Goal: Information Seeking & Learning: Check status

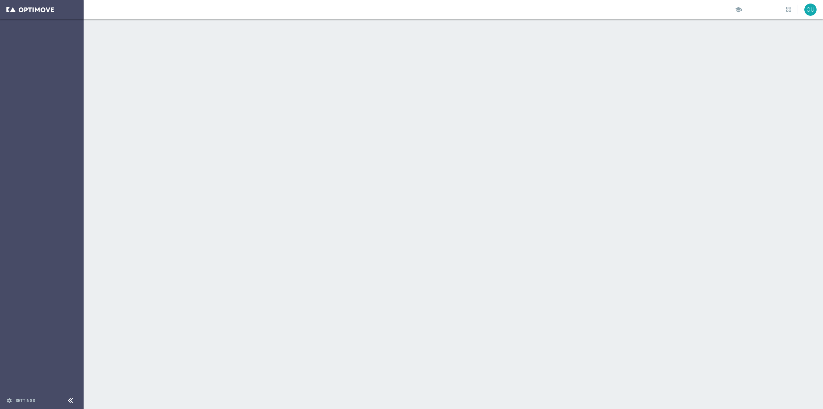
scroll to position [3940, 0]
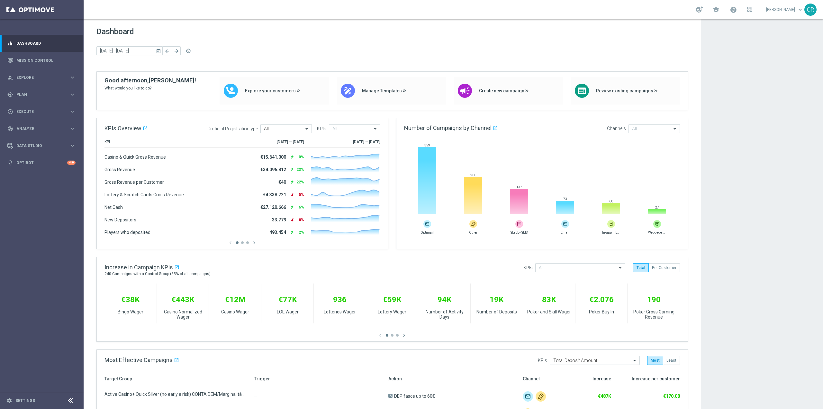
click at [161, 48] on button "today" at bounding box center [159, 51] width 8 height 10
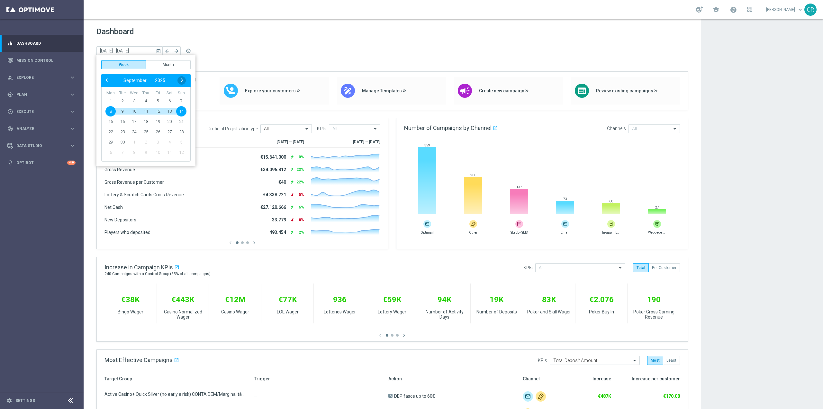
click at [183, 82] on span "›" at bounding box center [182, 80] width 8 height 8
click at [147, 99] on span "2" at bounding box center [146, 101] width 10 height 10
type input "29 Sep 2025 - 05 Oct 2025"
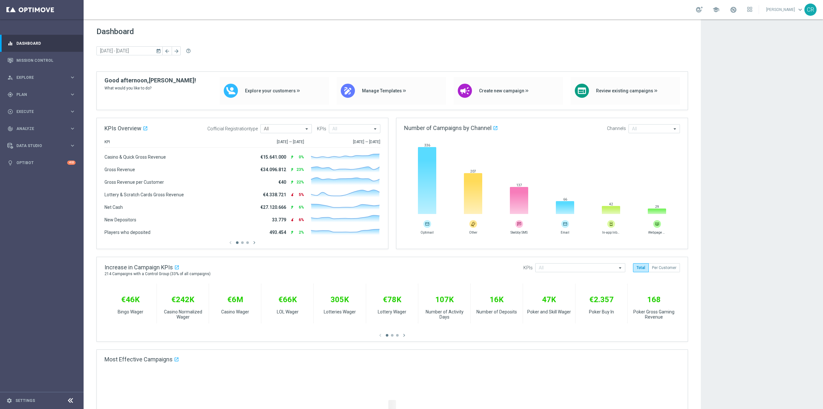
click at [158, 50] on icon "today" at bounding box center [159, 51] width 6 height 6
drag, startPoint x: 21, startPoint y: 50, endPoint x: 20, endPoint y: 57, distance: 6.8
click at [20, 50] on link "Dashboard" at bounding box center [45, 43] width 59 height 17
click at [20, 58] on link "Mission Control" at bounding box center [45, 60] width 59 height 17
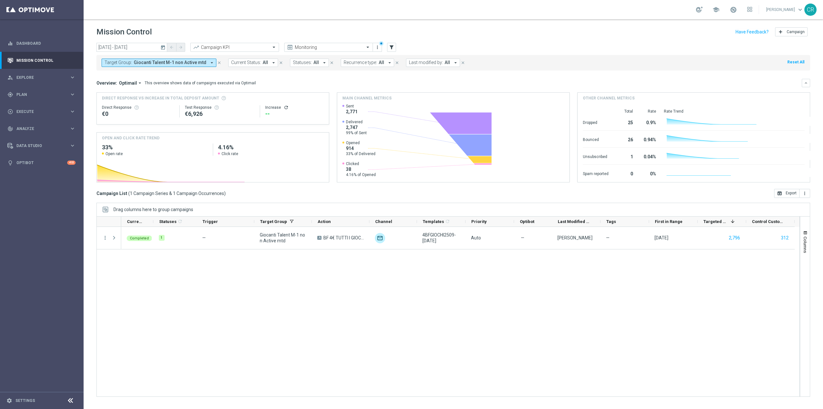
click at [161, 46] on icon "today" at bounding box center [163, 47] width 6 height 6
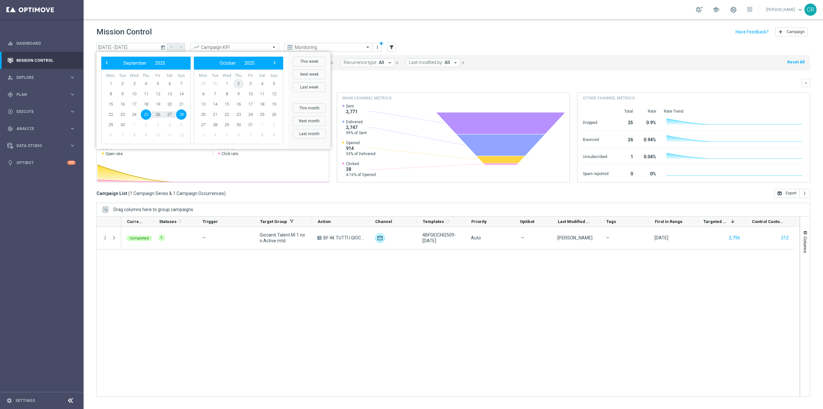
click at [240, 84] on span "2" at bounding box center [238, 83] width 10 height 10
click at [181, 82] on span "5" at bounding box center [181, 83] width 10 height 10
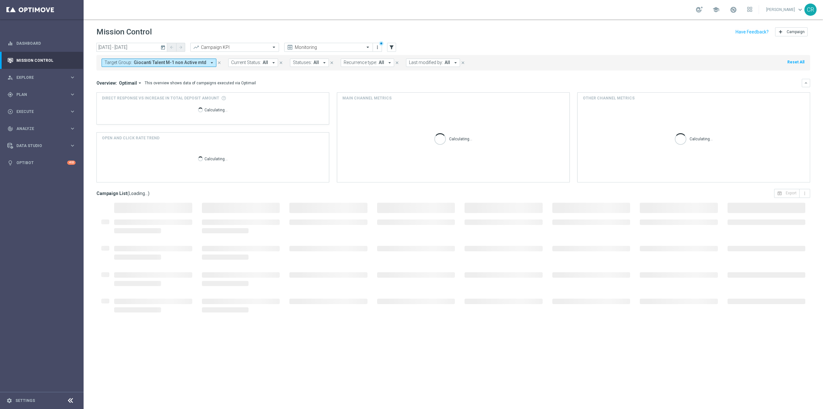
type input "02 Oct 2025 - 05 Oct 2025"
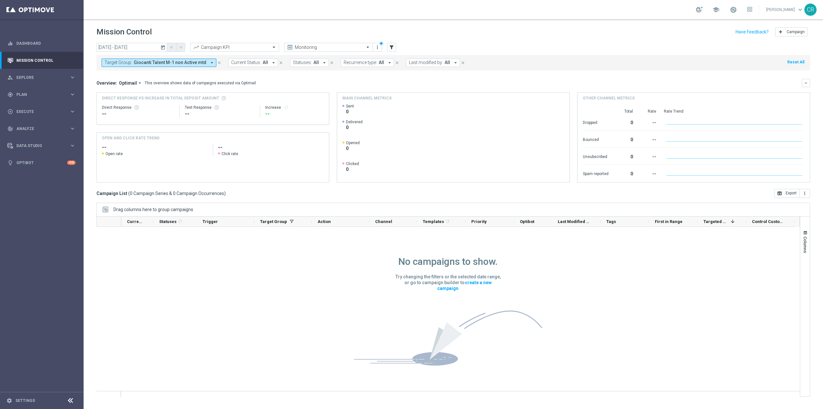
click at [183, 62] on span "Giocanti Talent M-1 non Active mtd" at bounding box center [170, 62] width 73 height 5
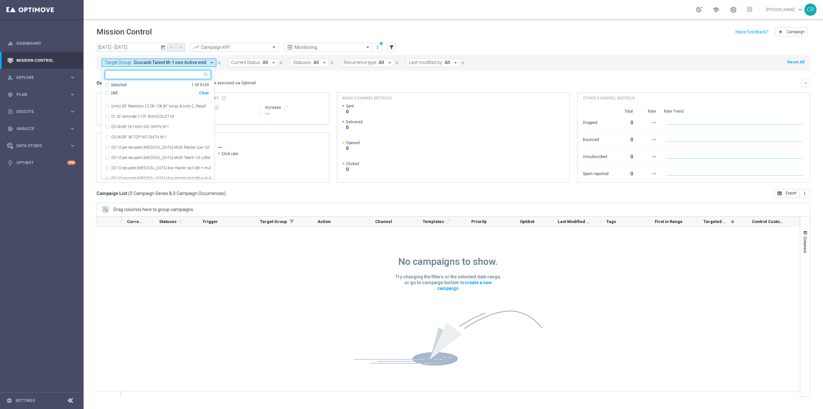
click at [0, 0] on div "Clear" at bounding box center [0, 0] width 0 height 0
click at [161, 76] on input "text" at bounding box center [155, 74] width 94 height 5
paste input "Churn Master Low No Sport"
click at [160, 104] on div "Churn Master Low No Sport" at bounding box center [158, 106] width 106 height 10
type input "Churn Master Low No Sport"
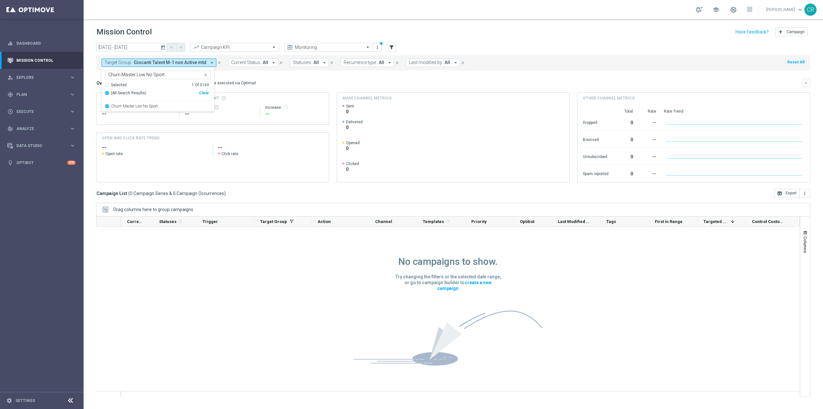
click at [264, 81] on div "Overview: Optimail arrow_drop_down This overview shows data of campaigns execut…" at bounding box center [448, 83] width 705 height 6
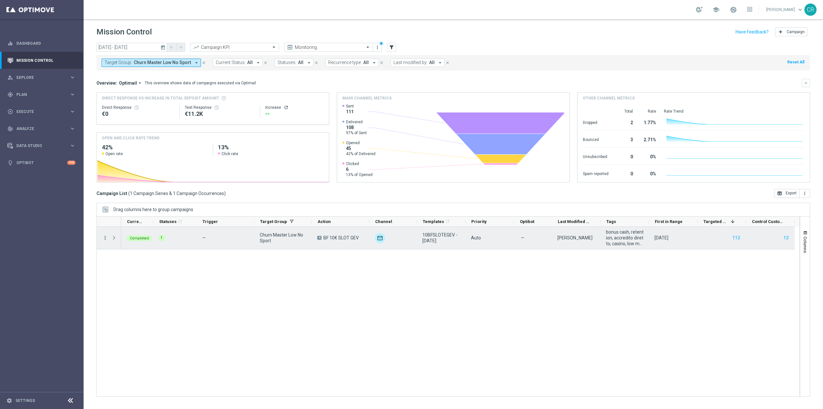
click at [104, 237] on icon "more_vert" at bounding box center [105, 238] width 6 height 6
click at [129, 274] on div "bar_chart Go to Campaign Analysis" at bounding box center [144, 277] width 72 height 9
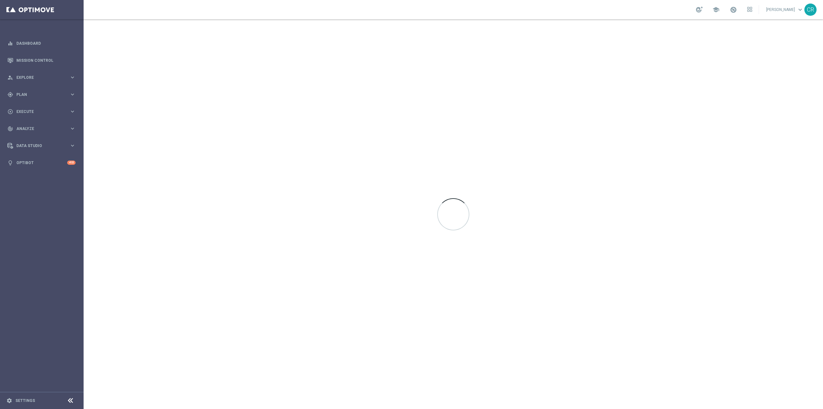
scroll to position [3940, 0]
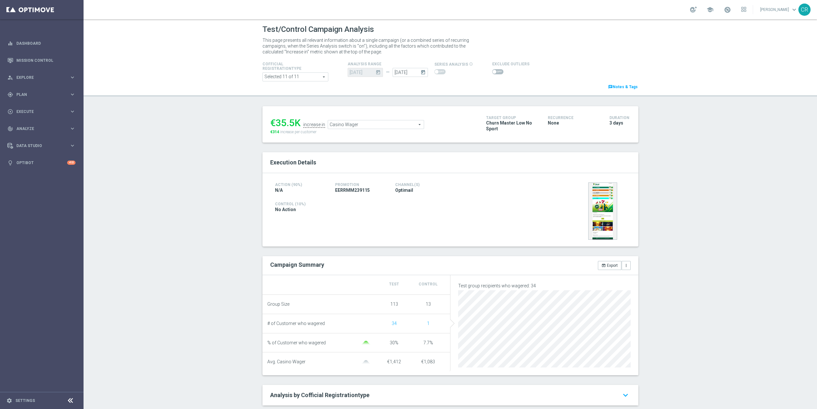
click at [421, 74] on icon "today" at bounding box center [424, 71] width 7 height 7
click at [533, 84] on div "Cofficial Registrationtype Selected 11 of 11 arrow_drop_down search Show Select…" at bounding box center [453, 75] width 386 height 30
click at [408, 69] on input "[DATE]" at bounding box center [412, 72] width 35 height 9
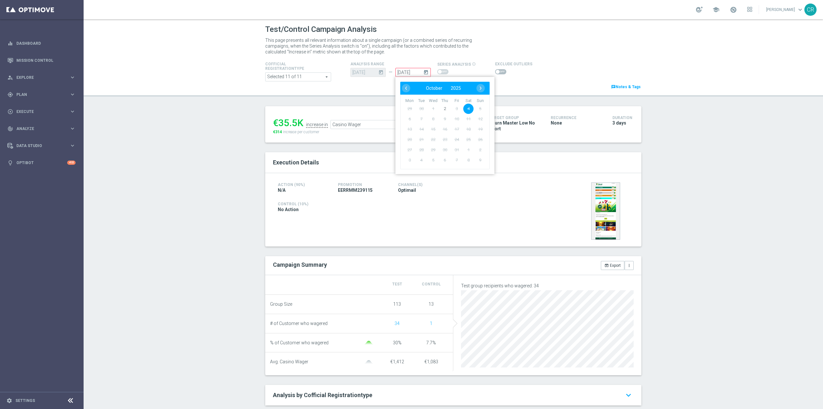
click at [476, 107] on span "5" at bounding box center [480, 109] width 10 height 10
click at [554, 93] on header "Test/Control Campaign Analysis This page presents all relevant information abou…" at bounding box center [453, 57] width 739 height 77
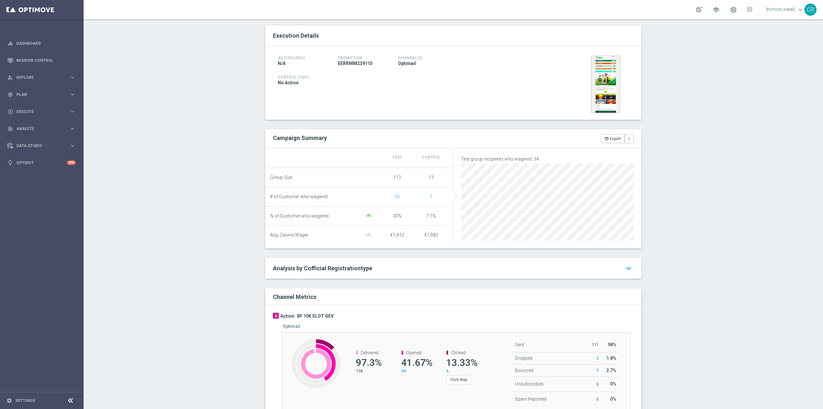
scroll to position [29, 0]
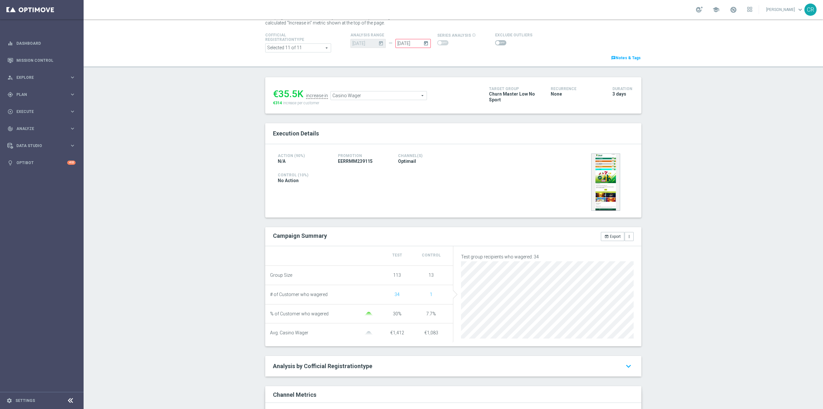
click at [405, 94] on span "Casino Wager" at bounding box center [379, 95] width 96 height 8
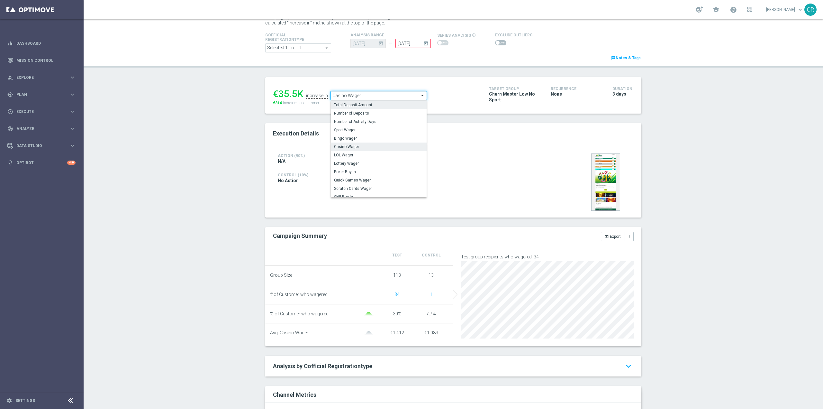
click at [391, 104] on span "Total Deposit Amount" at bounding box center [378, 104] width 89 height 5
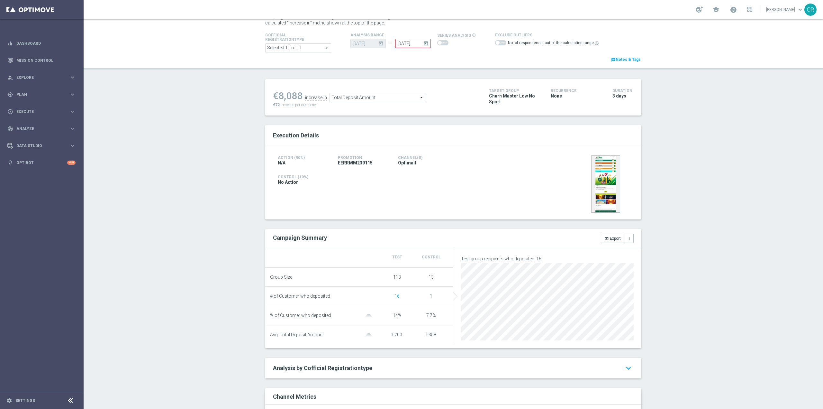
click at [390, 98] on span "Total Deposit Amount" at bounding box center [378, 97] width 96 height 8
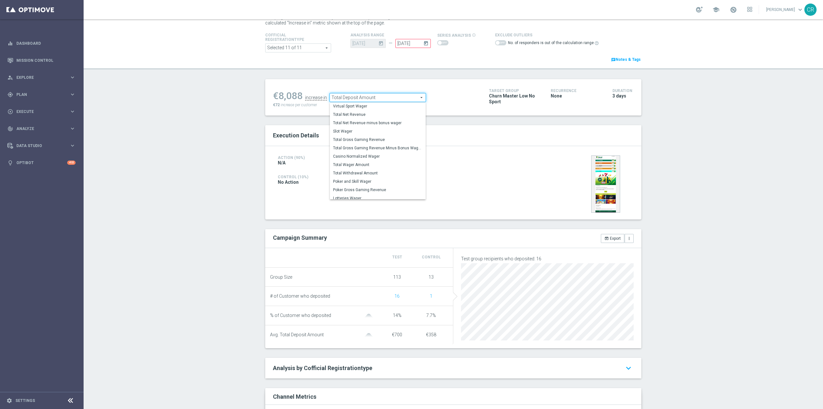
scroll to position [100, 0]
click at [381, 164] on span "Total Wager Amount" at bounding box center [377, 161] width 89 height 5
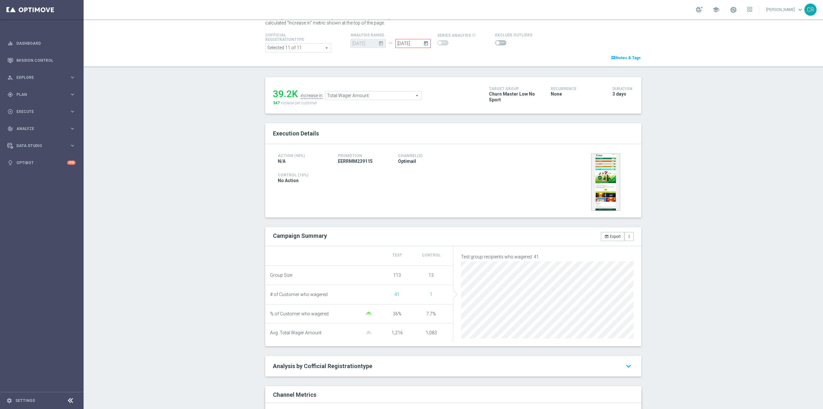
click at [411, 96] on span "Total Wager Amount" at bounding box center [373, 95] width 96 height 8
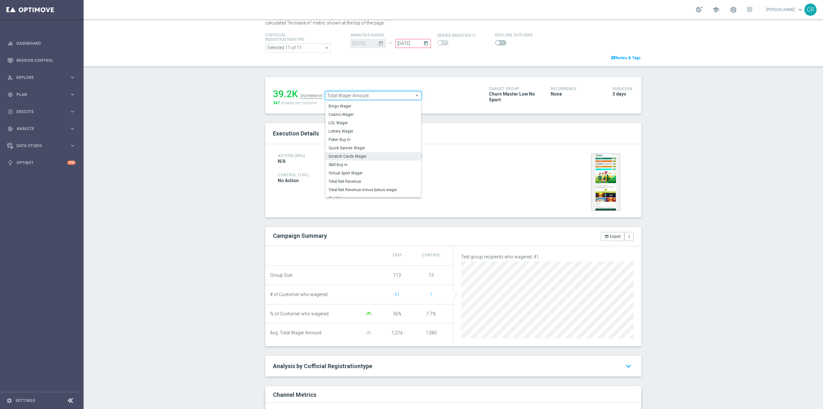
click at [359, 158] on span "Scratch Cards Wager" at bounding box center [373, 156] width 89 height 5
type input "Scratch Cards Wager"
